Goal: Task Accomplishment & Management: Complete application form

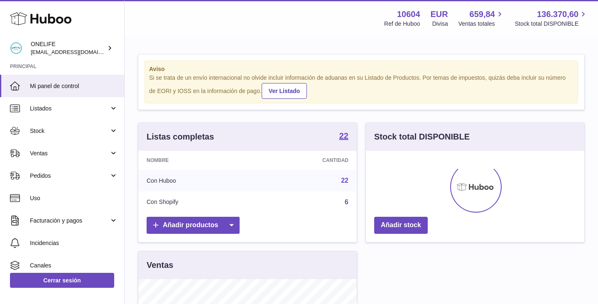
scroll to position [130, 219]
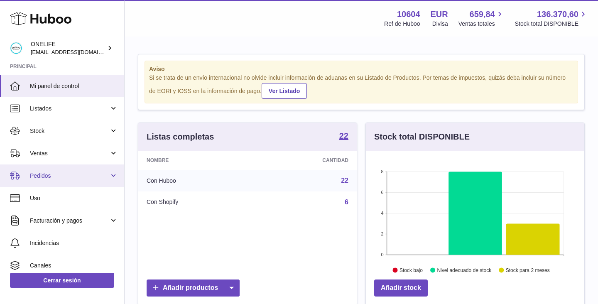
click at [113, 174] on link "Pedidos" at bounding box center [62, 176] width 124 height 22
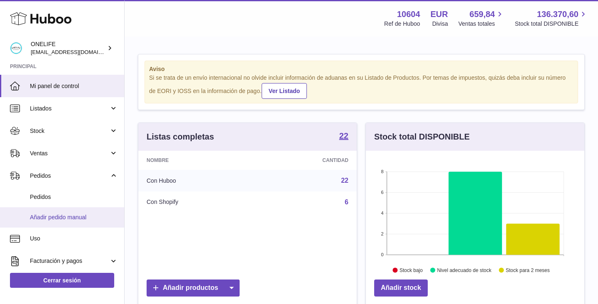
click at [82, 221] on span "Añadir pedido manual" at bounding box center [74, 218] width 88 height 8
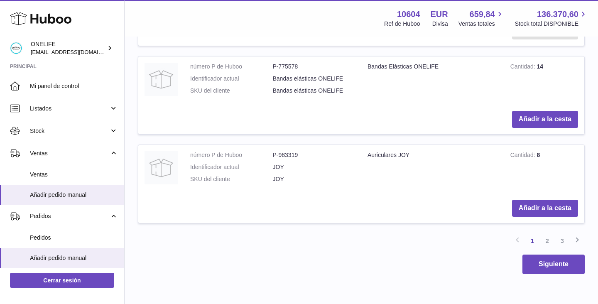
scroll to position [1025, 0]
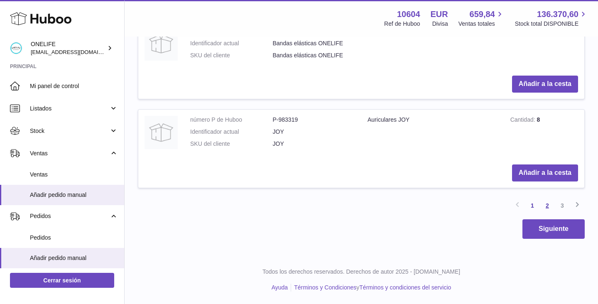
click at [548, 207] on link "2" at bounding box center [547, 205] width 15 height 15
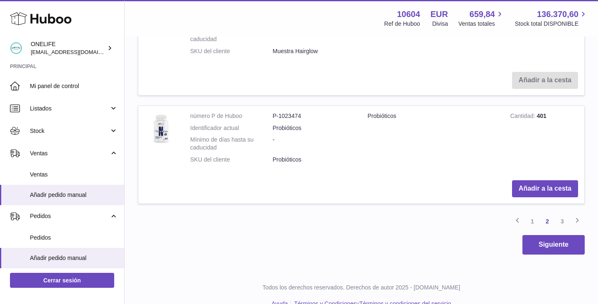
scroll to position [1085, 0]
click at [530, 189] on button "Añadir a la cesta" at bounding box center [545, 187] width 66 height 17
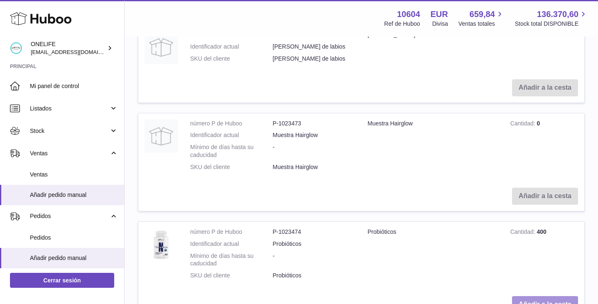
scroll to position [1202, 0]
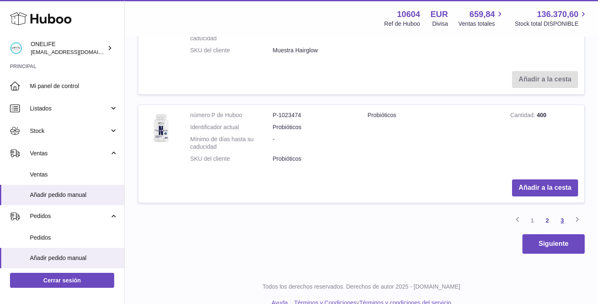
click at [561, 221] on link "3" at bounding box center [562, 220] width 15 height 15
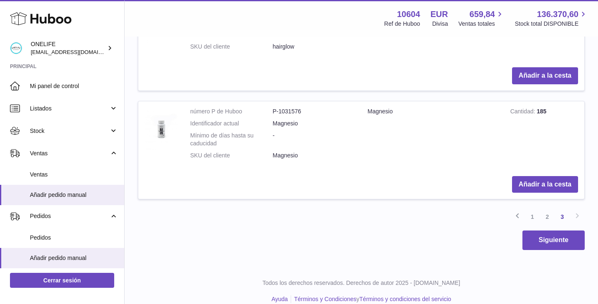
scroll to position [413, 0]
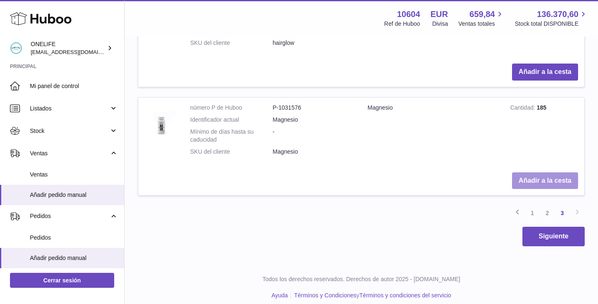
click at [520, 183] on button "Añadir a la cesta" at bounding box center [545, 180] width 66 height 17
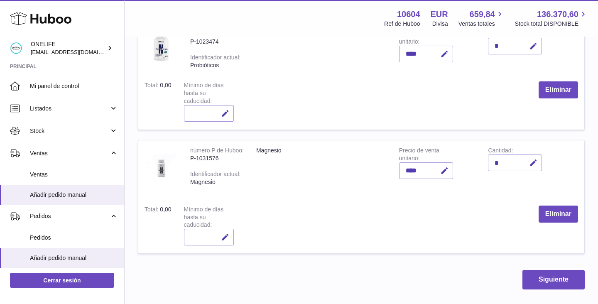
scroll to position [151, 0]
click at [537, 277] on button "Siguiente" at bounding box center [554, 280] width 62 height 20
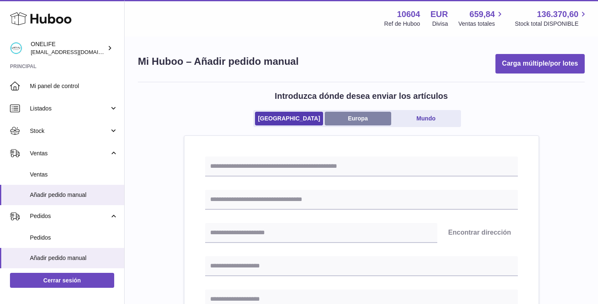
click at [349, 122] on link "Europa" at bounding box center [358, 119] width 66 height 14
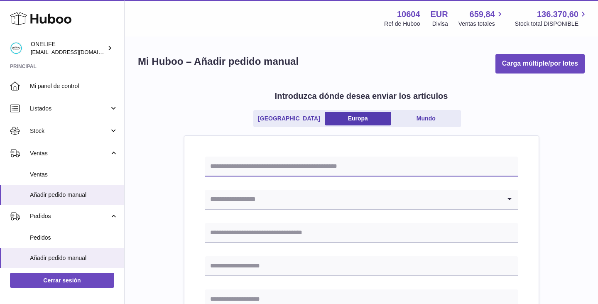
click at [310, 164] on input "text" at bounding box center [361, 167] width 313 height 20
type input "****"
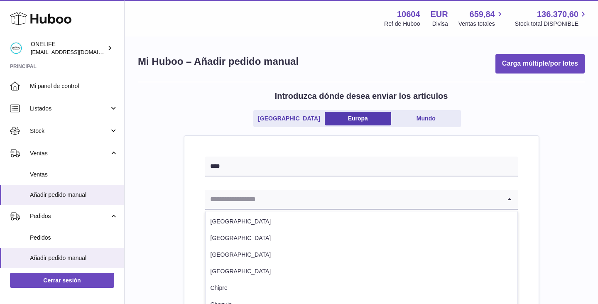
click at [314, 203] on input "Search for option" at bounding box center [353, 199] width 296 height 19
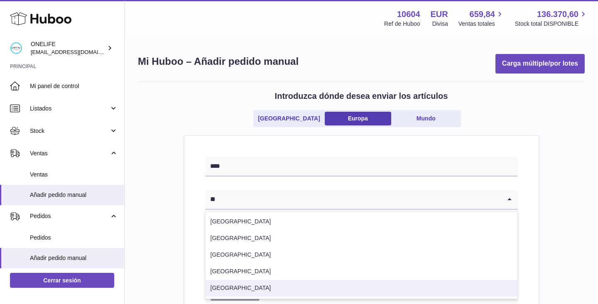
click at [234, 287] on li "[GEOGRAPHIC_DATA]" at bounding box center [362, 288] width 312 height 17
type input "**"
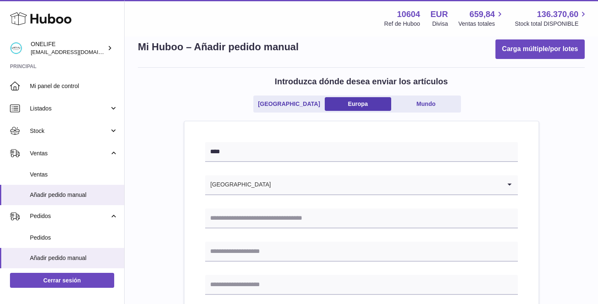
scroll to position [22, 0]
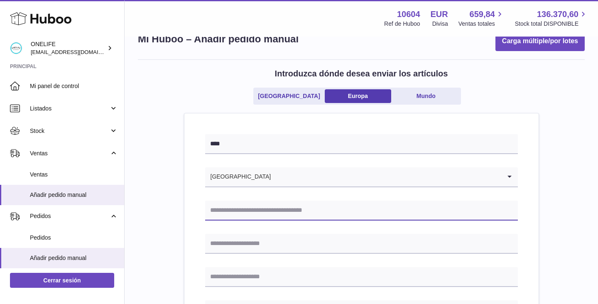
click at [217, 215] on input "text" at bounding box center [361, 211] width 313 height 20
type input "**********"
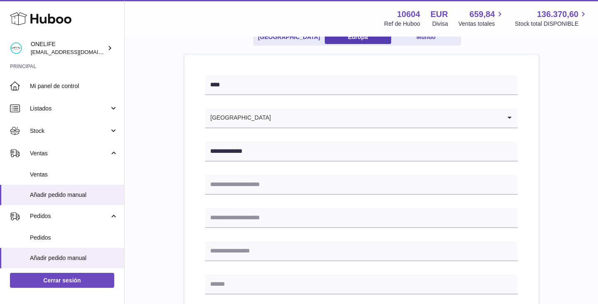
scroll to position [82, 0]
click at [216, 186] on input "text" at bounding box center [361, 185] width 313 height 20
click at [215, 182] on input "text" at bounding box center [361, 185] width 313 height 20
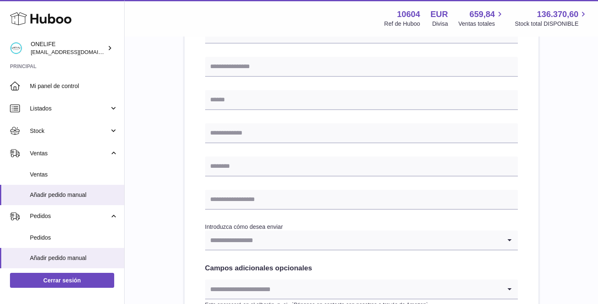
scroll to position [267, 0]
click at [230, 241] on input "Search for option" at bounding box center [353, 239] width 296 height 19
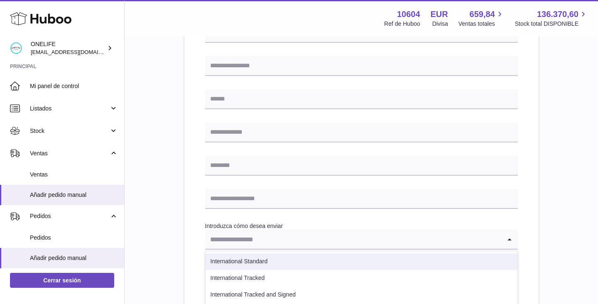
click at [238, 263] on li "International Standard" at bounding box center [362, 261] width 312 height 17
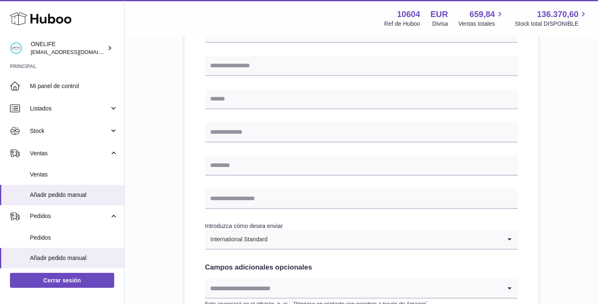
click at [226, 260] on div "**********" at bounding box center [361, 130] width 313 height 480
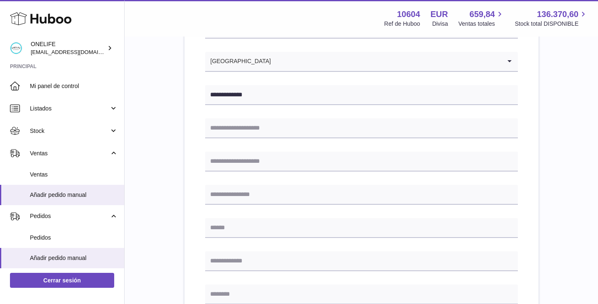
scroll to position [106, 0]
